Goal: Entertainment & Leisure: Consume media (video, audio)

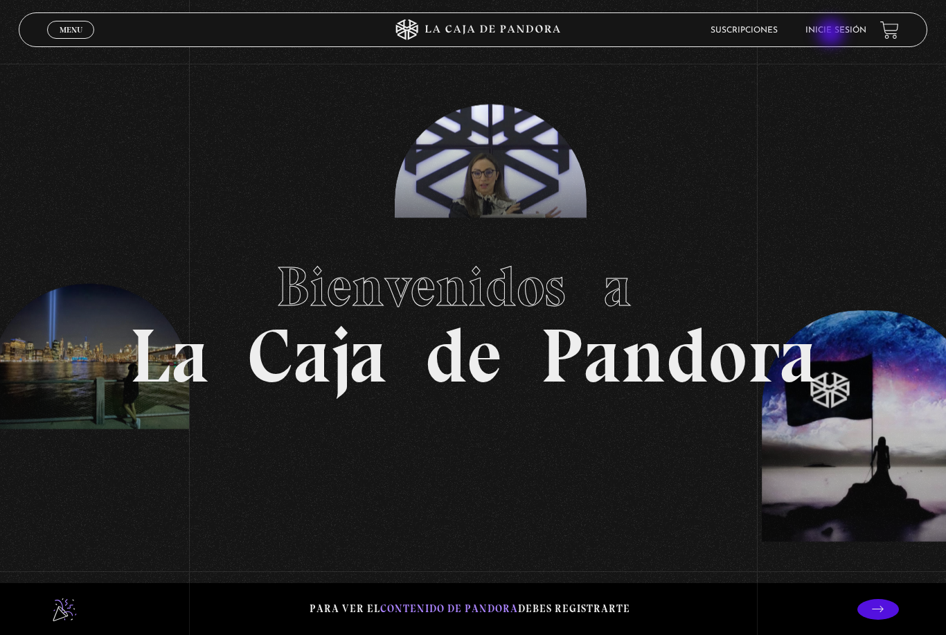
click at [622, 264] on h1 "Bienvenidos a La Caja de Pandora" at bounding box center [474, 318] width 688 height 152
click at [827, 27] on li "Inicie sesión" at bounding box center [836, 29] width 61 height 21
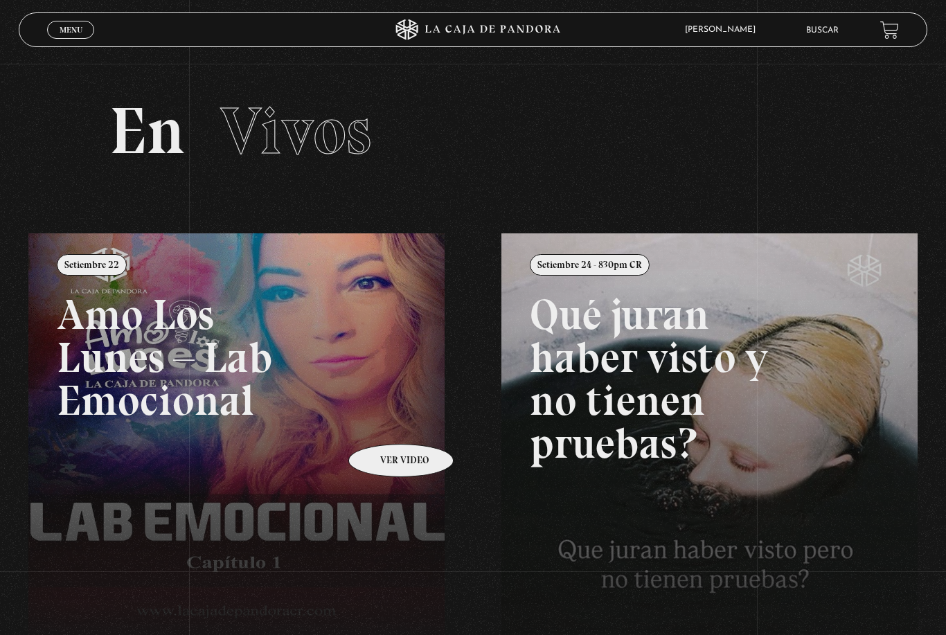
click at [385, 427] on link at bounding box center [501, 550] width 946 height 635
